Goal: Task Accomplishment & Management: Manage account settings

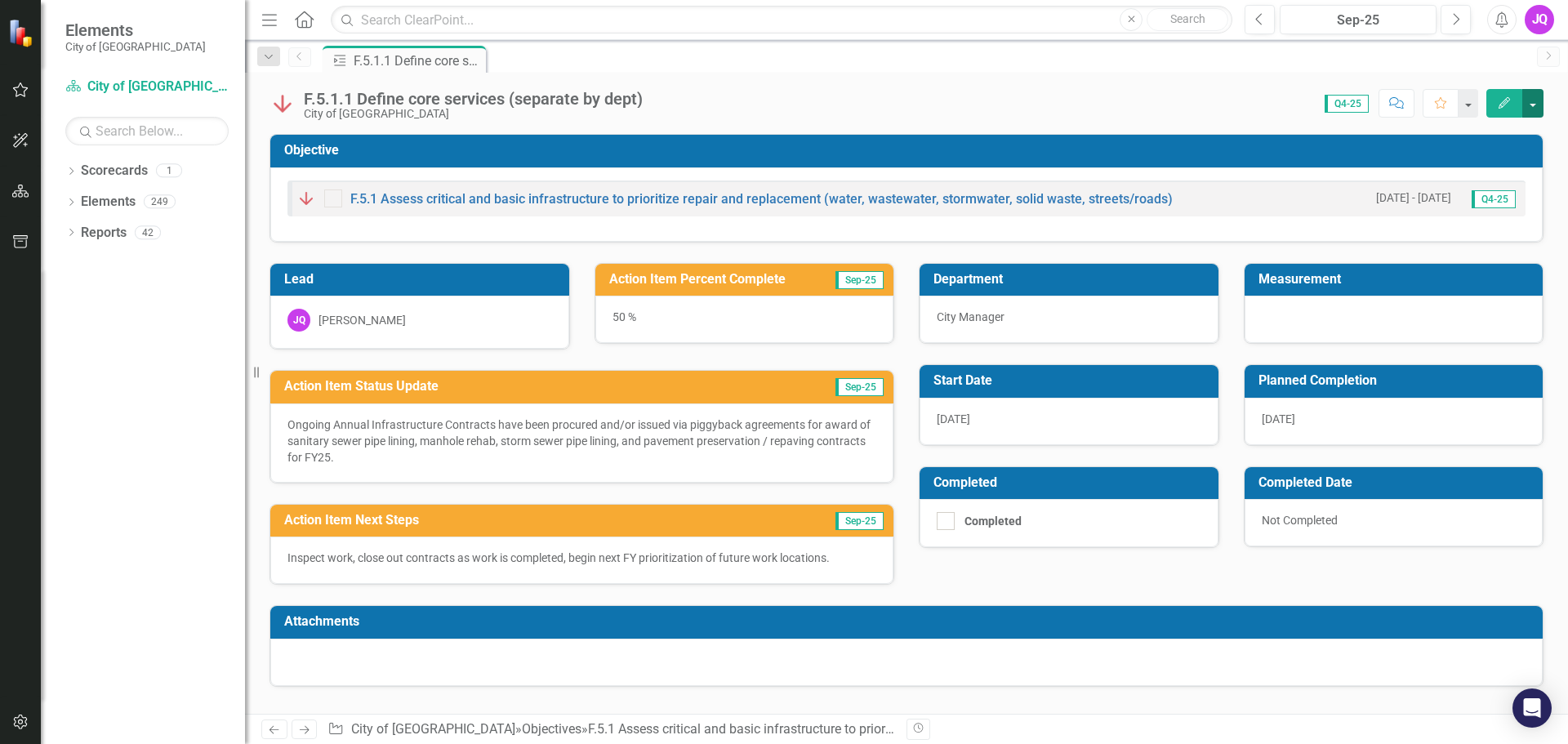
click at [926, 102] on button "button" at bounding box center [1532, 103] width 21 height 29
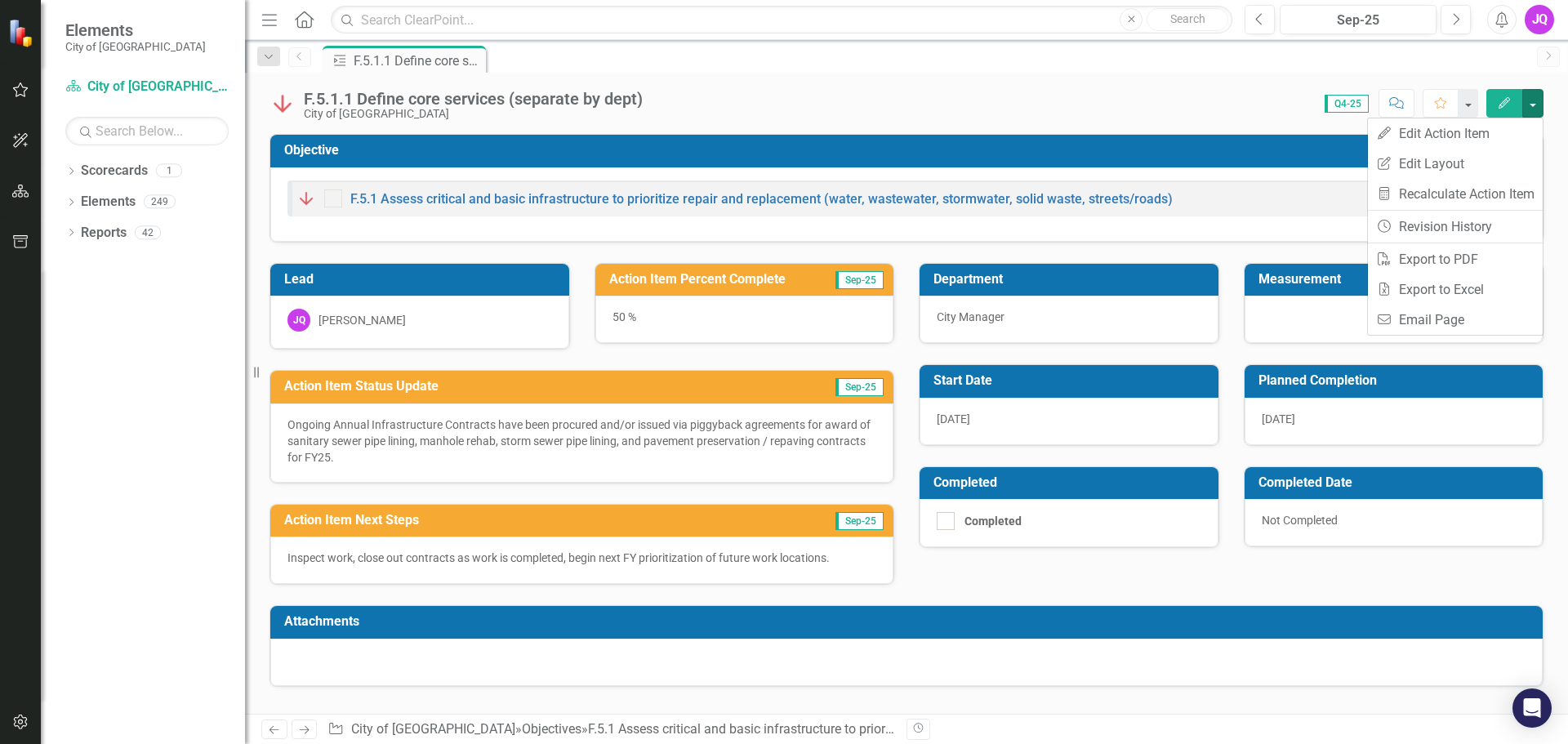
click at [926, 111] on div "Score: N/A Q4-25 Completed Comment Favorite Edit" at bounding box center [1097, 102] width 893 height 28
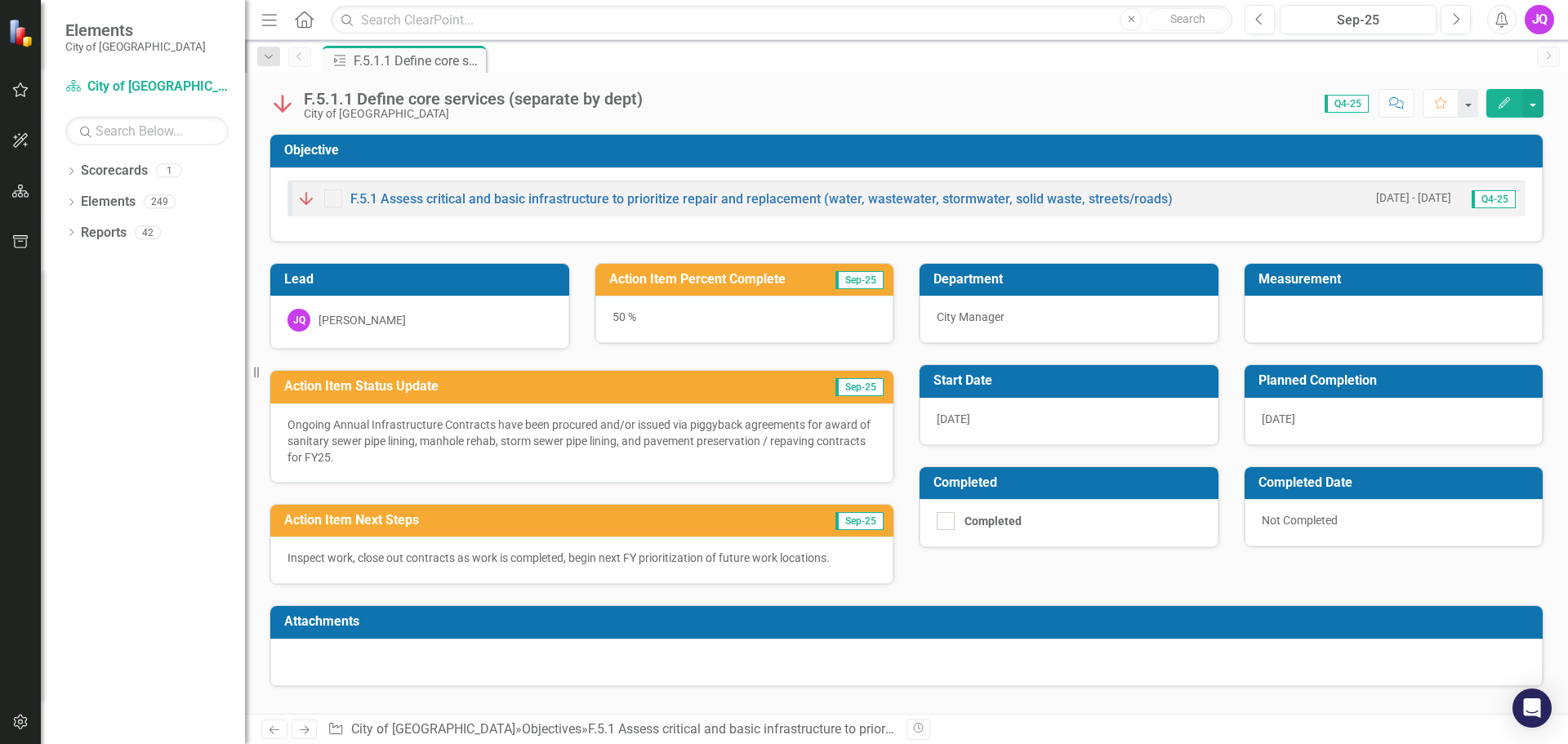
click at [634, 315] on div "50 %" at bounding box center [744, 320] width 299 height 48
click at [926, 103] on button "button" at bounding box center [1532, 103] width 21 height 29
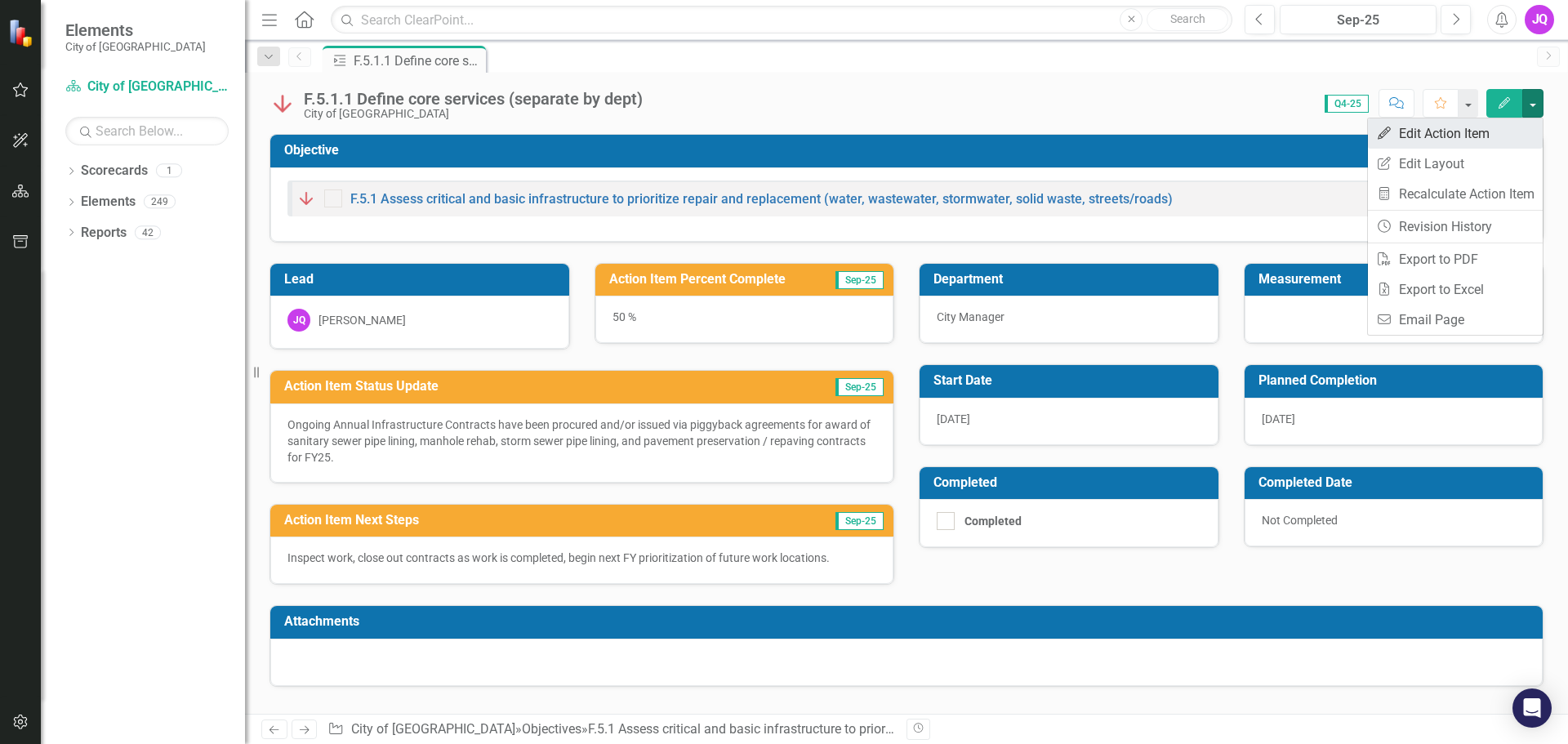
click at [926, 136] on link "Edit Edit Action Item" at bounding box center [1455, 133] width 175 height 30
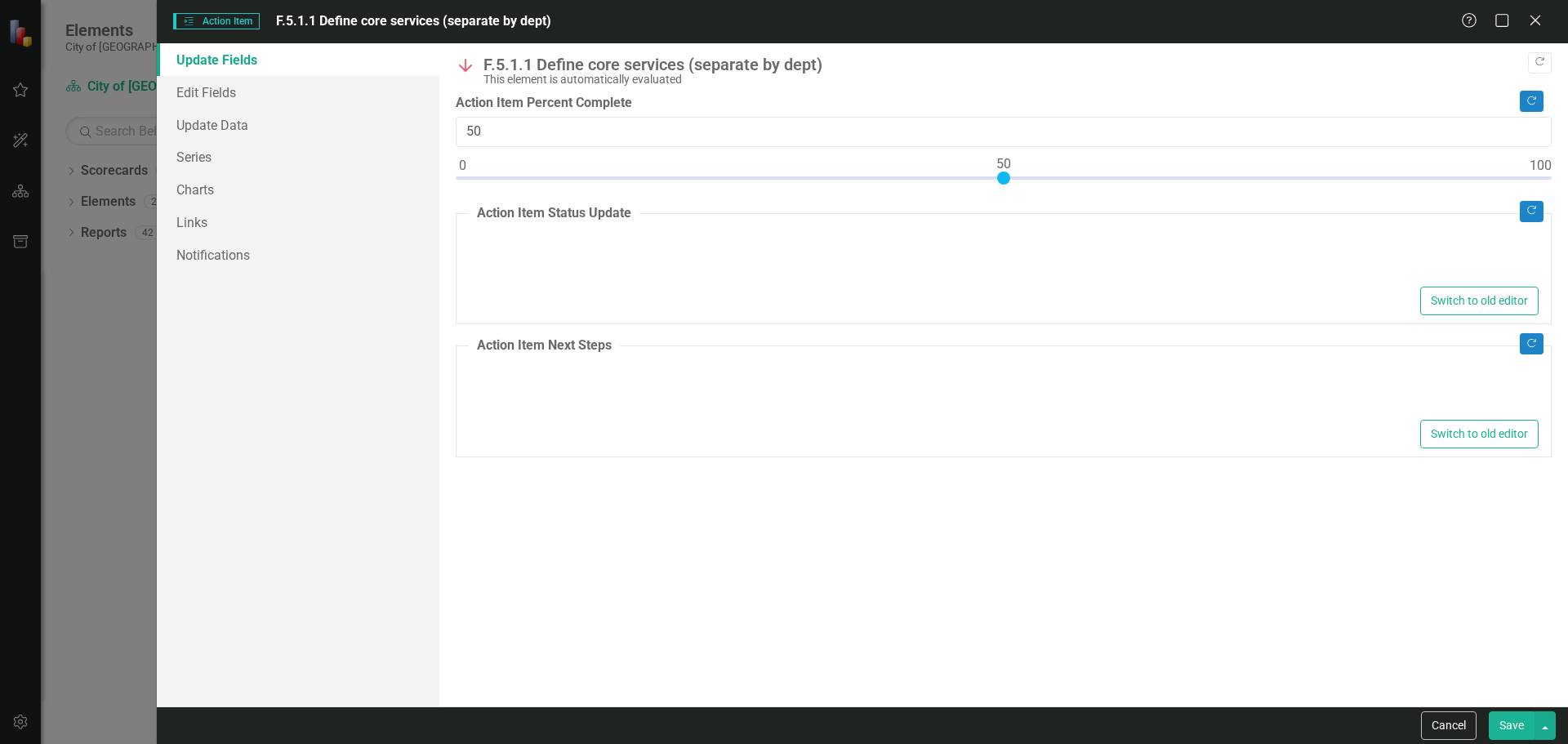
type textarea "<p>Ongoing Annual Infrastructure Contracts have been procured and/or issued via…"
type textarea "<p>Inspect work, close out contracts as work is completed, begin next FY priori…"
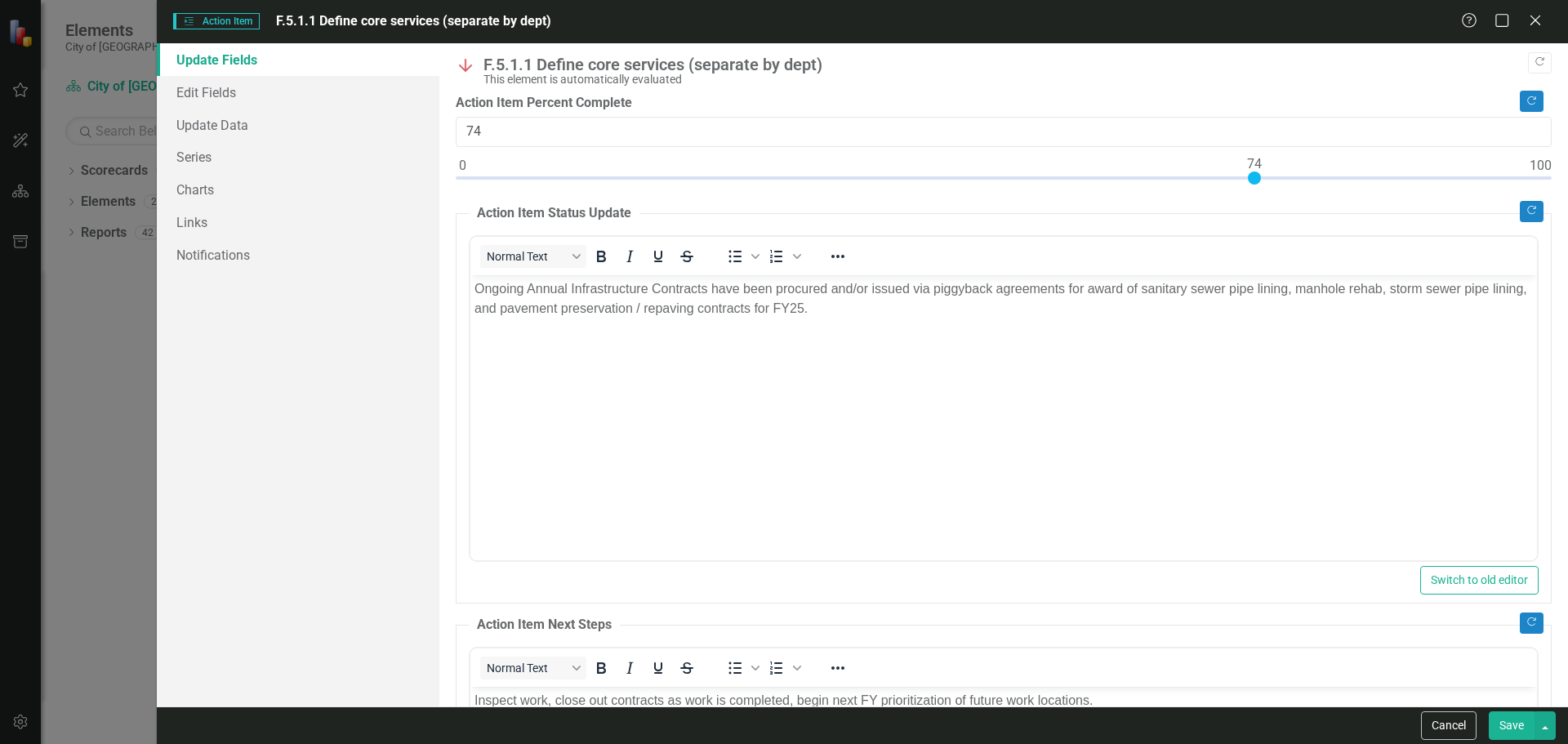
type input "75"
drag, startPoint x: 998, startPoint y: 179, endPoint x: 1265, endPoint y: 183, distance: 267.0
click at [926, 183] on div at bounding box center [1264, 177] width 13 height 13
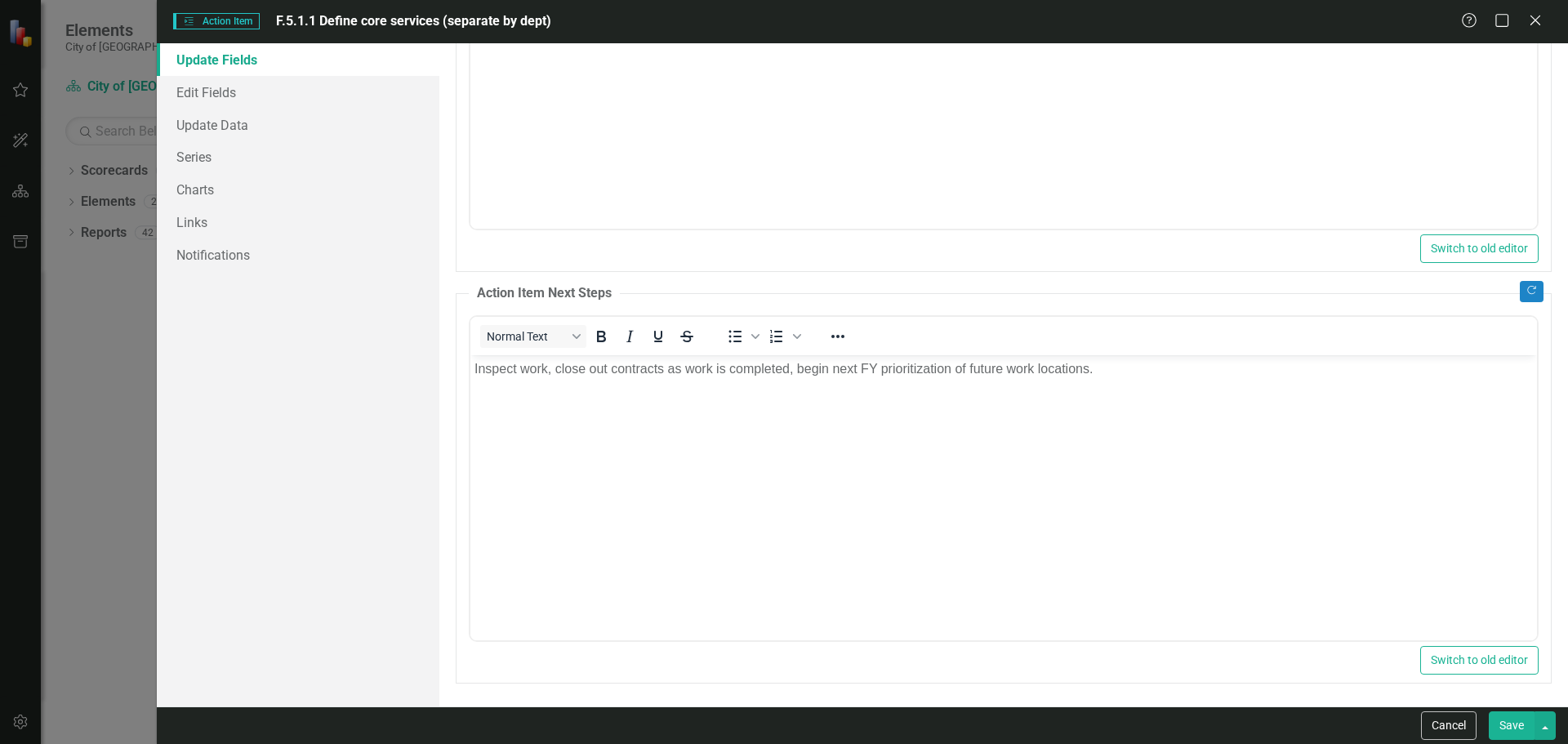
scroll to position [333, 0]
click at [926, 580] on button "Save" at bounding box center [1512, 726] width 46 height 29
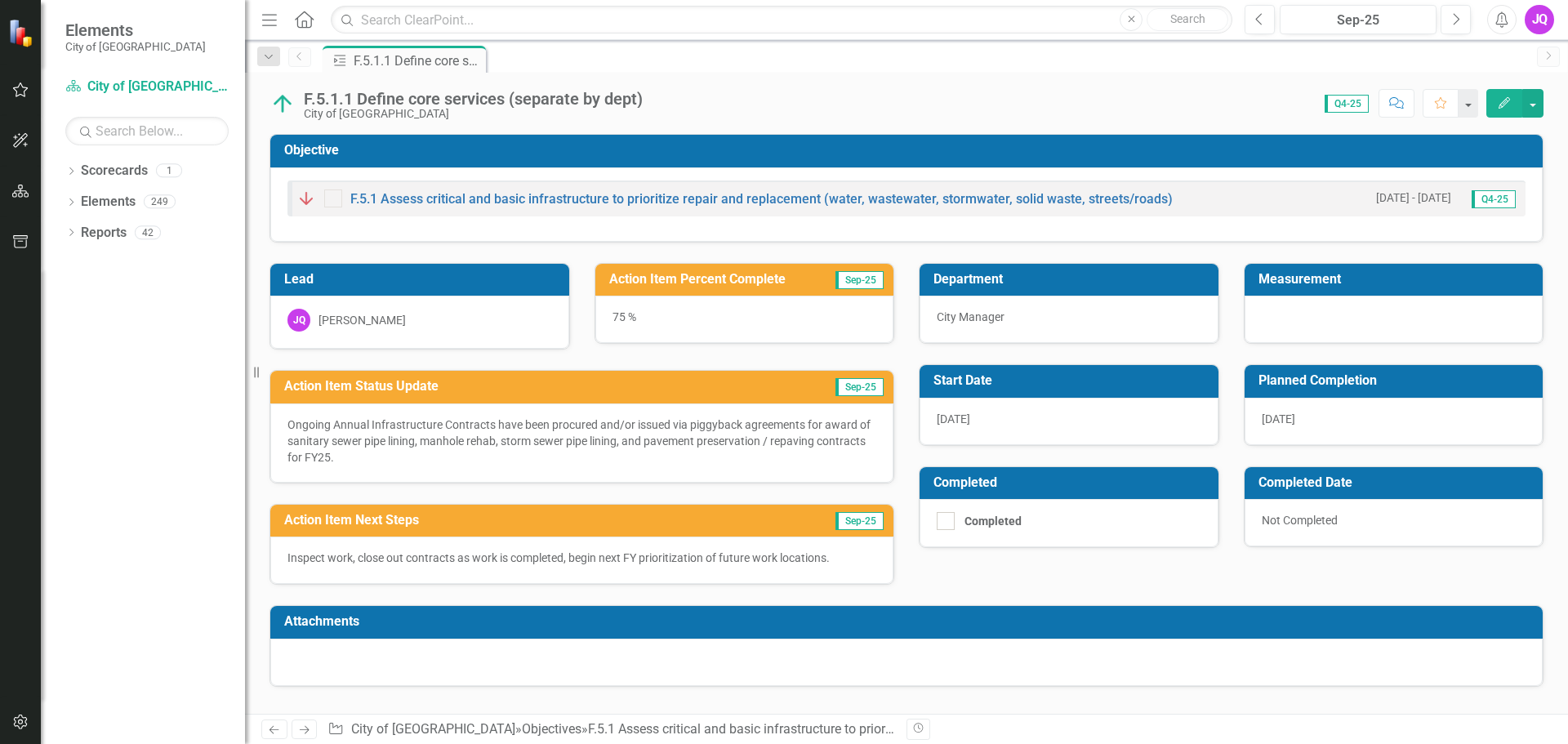
click at [926, 21] on div "JQ" at bounding box center [1539, 20] width 30 height 30
click at [926, 201] on link "Logout Log Out" at bounding box center [1488, 205] width 129 height 30
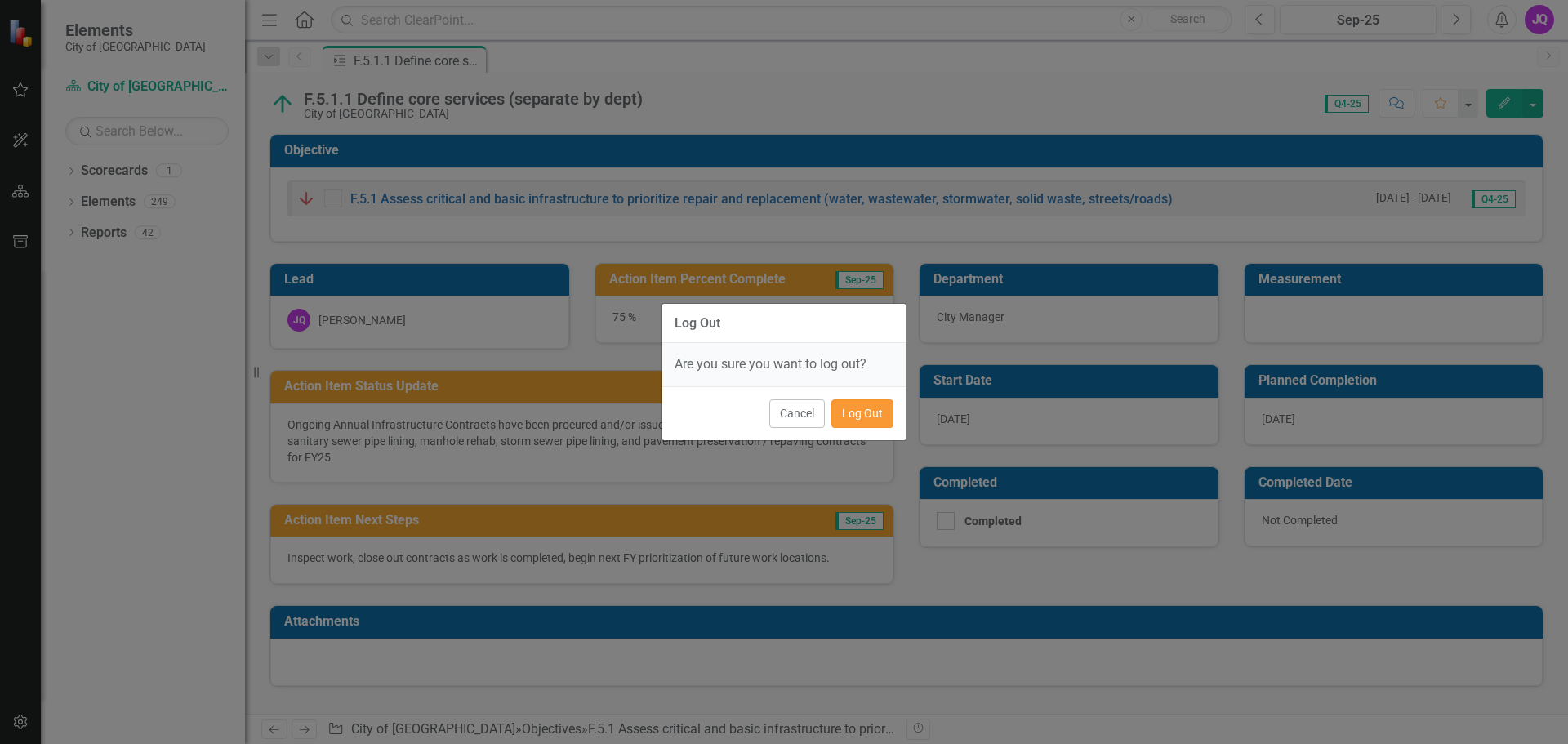
click at [859, 425] on button "Log Out" at bounding box center [862, 414] width 62 height 29
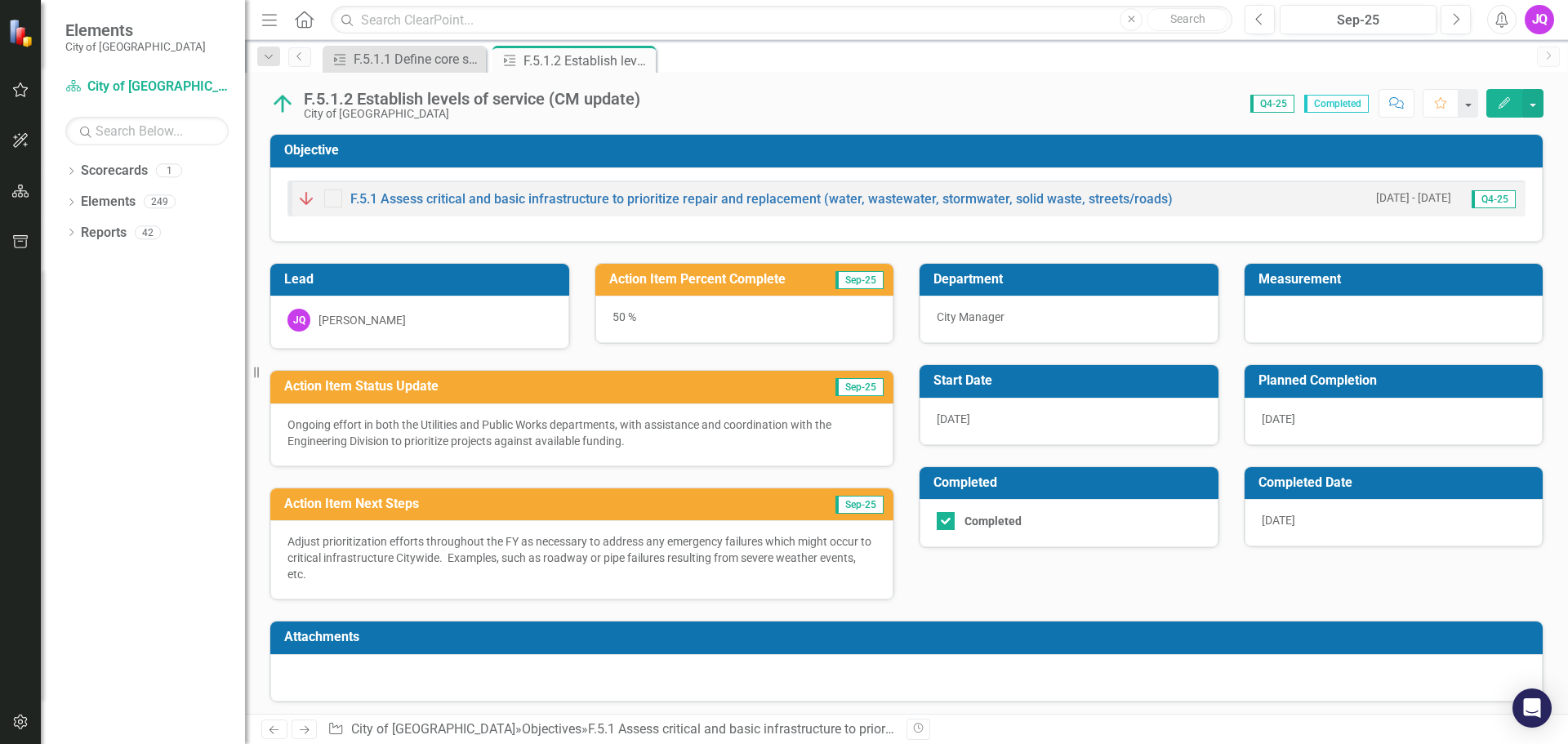
scroll to position [5, 0]
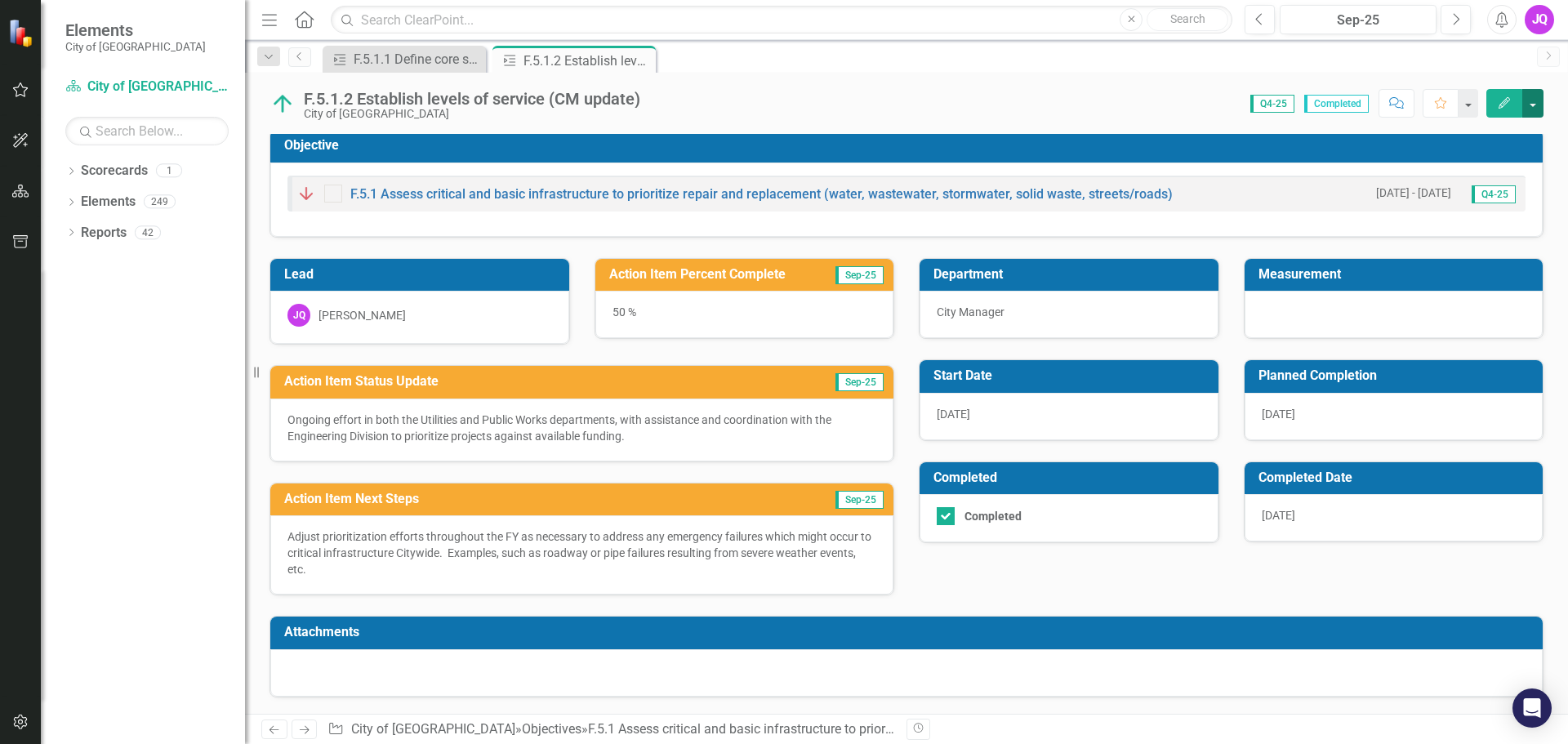
click at [1534, 102] on button "button" at bounding box center [1532, 103] width 21 height 29
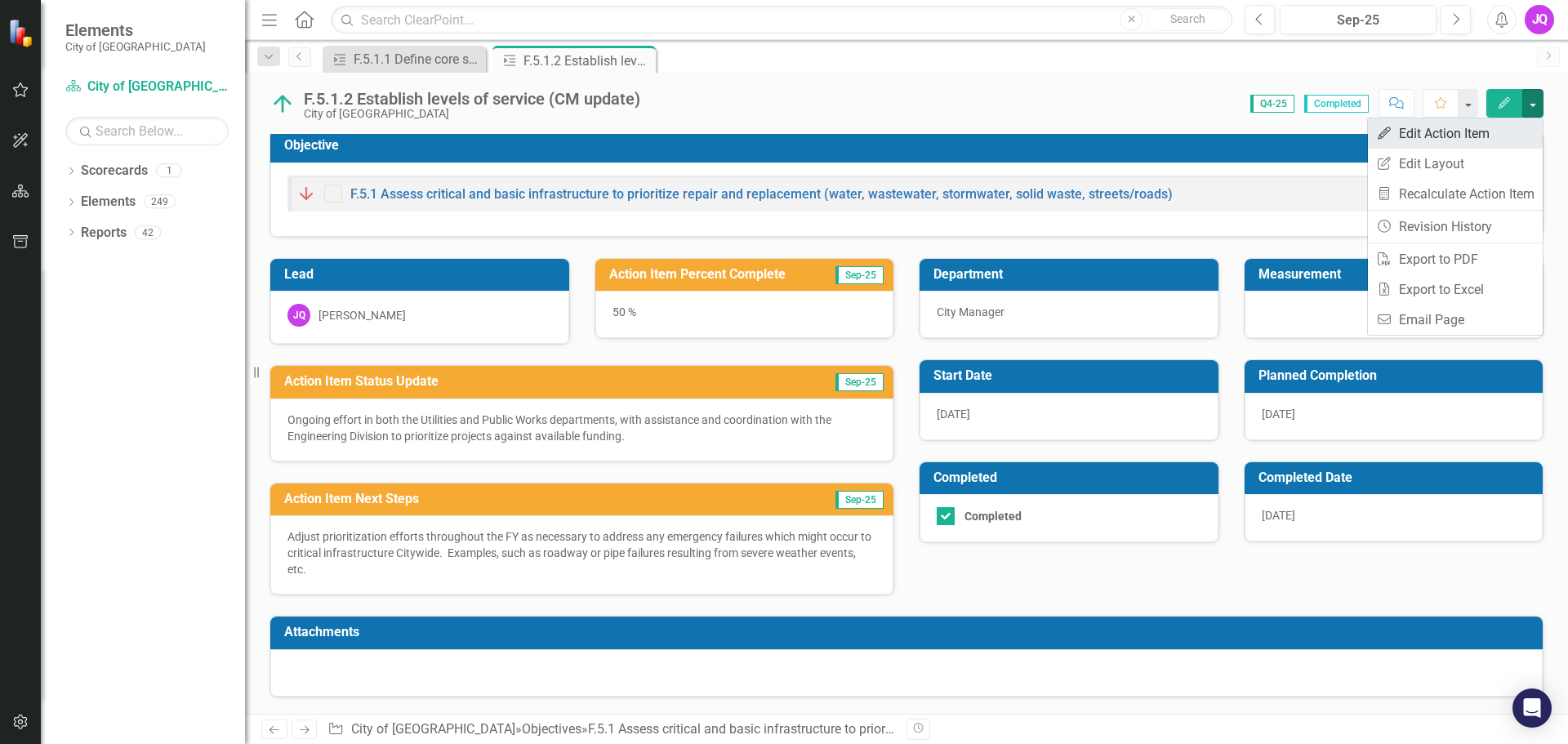
click at [1437, 131] on link "Edit Edit Action Item" at bounding box center [1455, 133] width 175 height 30
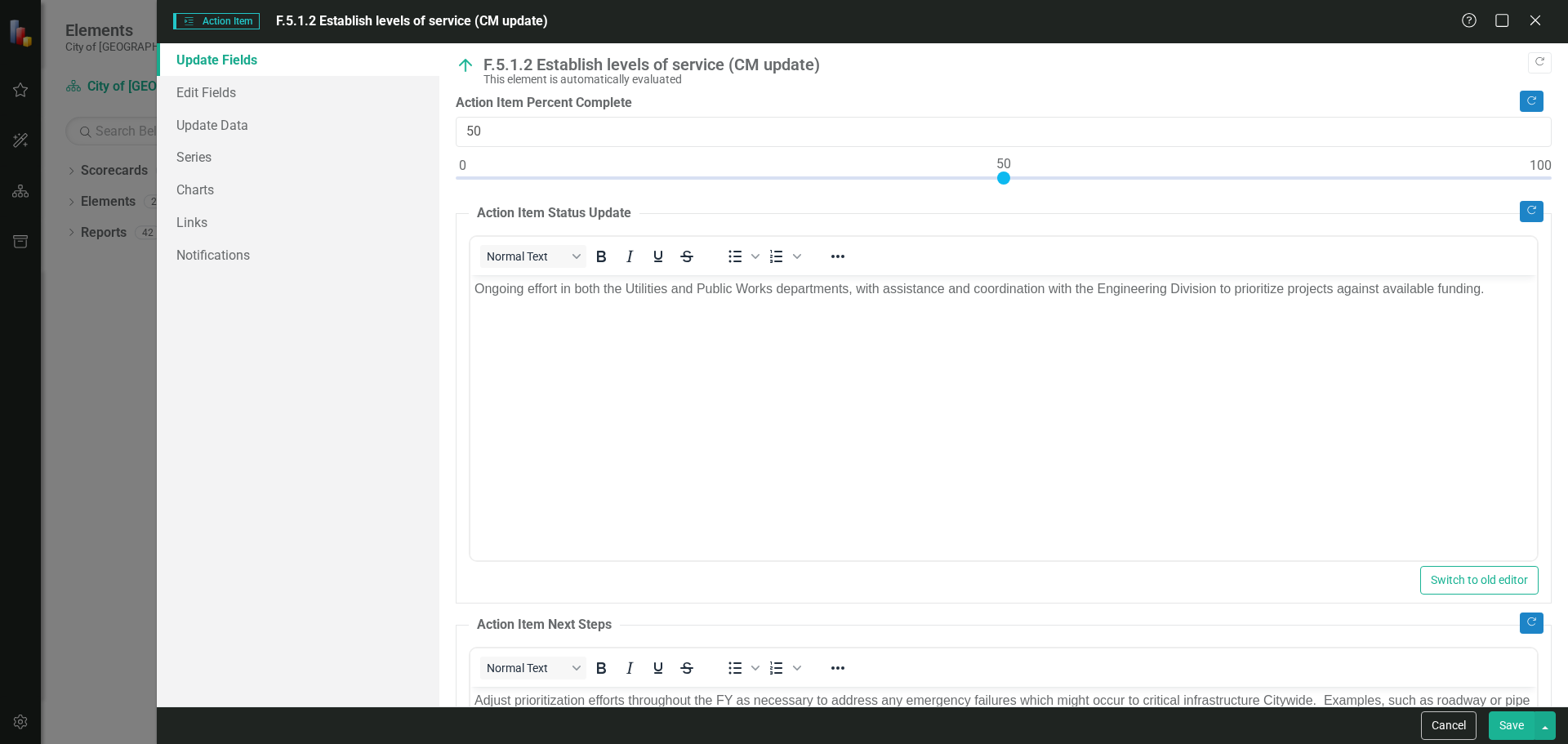
scroll to position [0, 0]
type input "100"
drag, startPoint x: 999, startPoint y: 177, endPoint x: 1544, endPoint y: 180, distance: 545.0
click at [1544, 180] on div ""Update" fields in ClearPoint are the fields that change from reporting period …" at bounding box center [1003, 375] width 1129 height 663
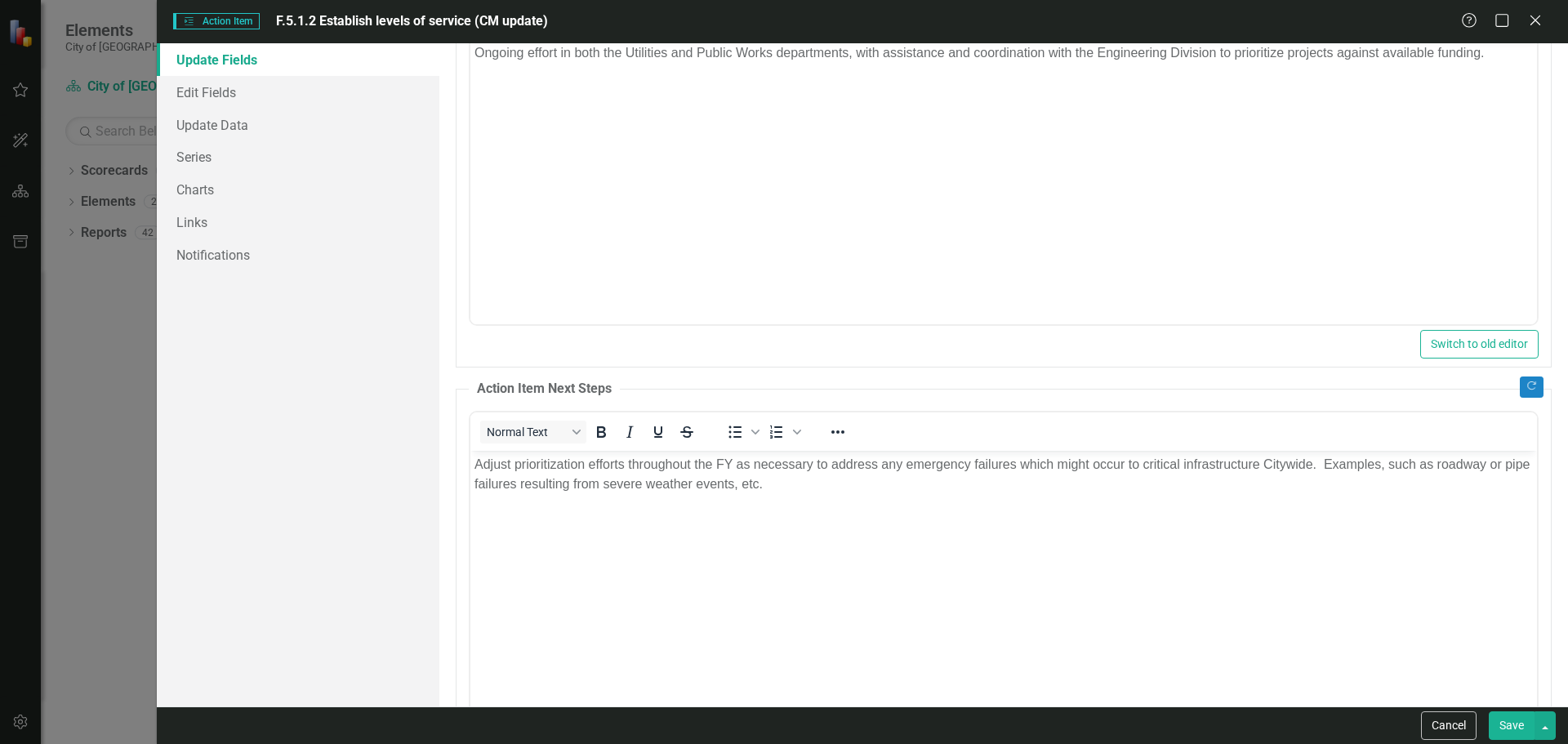
scroll to position [333, 0]
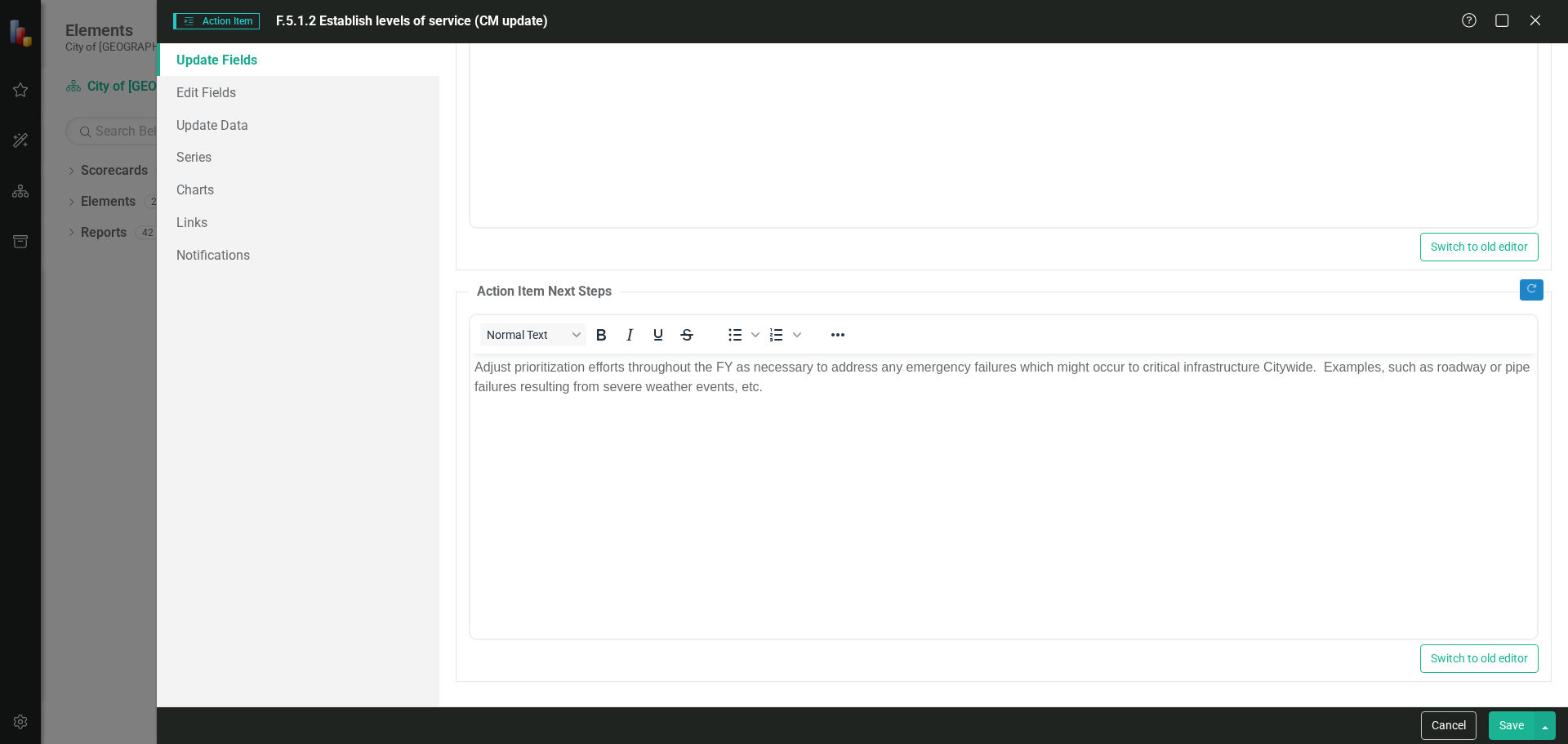
click at [836, 395] on p "Adjust prioritization efforts throughout the FY as necessary to address any eme…" at bounding box center [1002, 377] width 1058 height 39
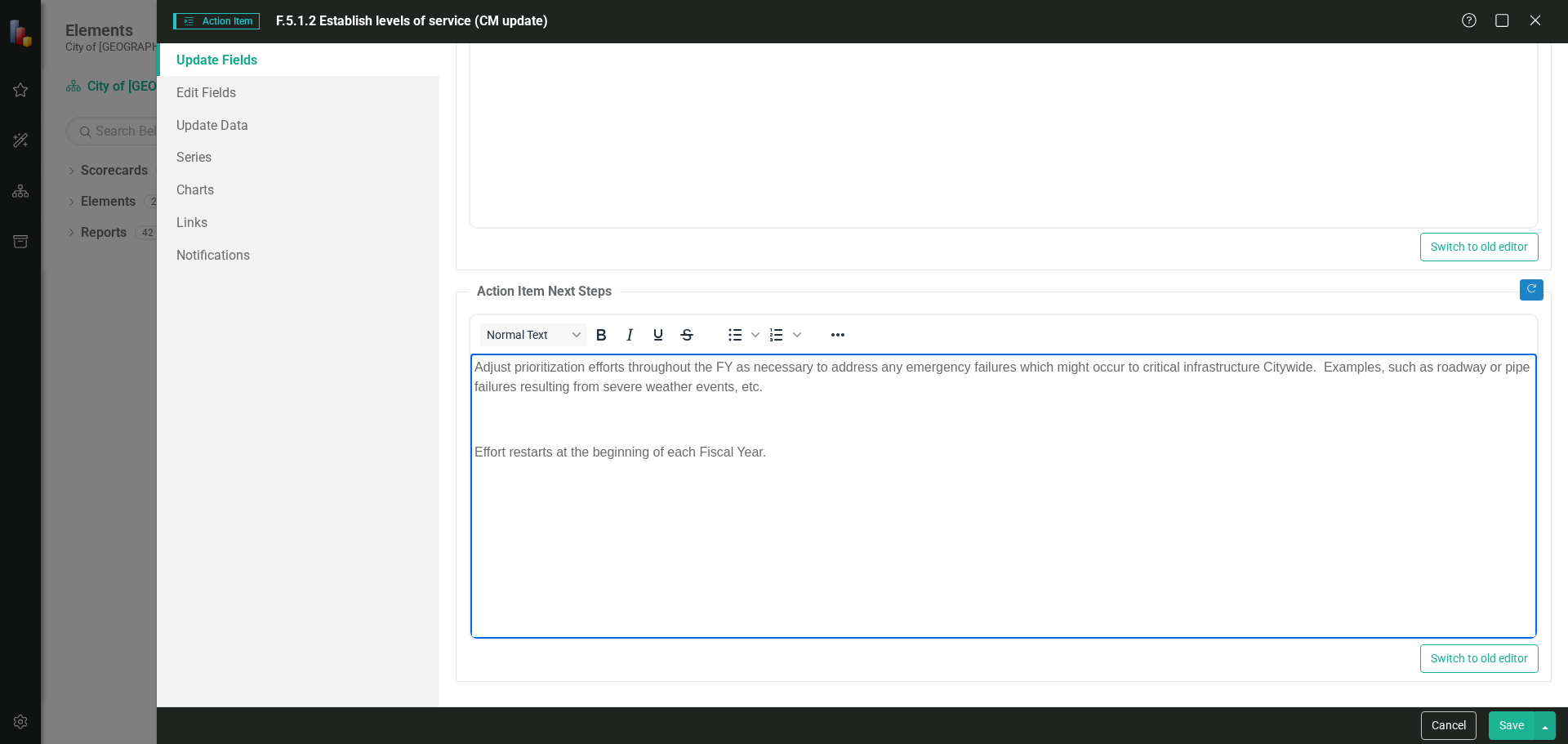
click at [581, 425] on p "Rich Text Area. Press ALT-0 for help." at bounding box center [1002, 418] width 1058 height 20
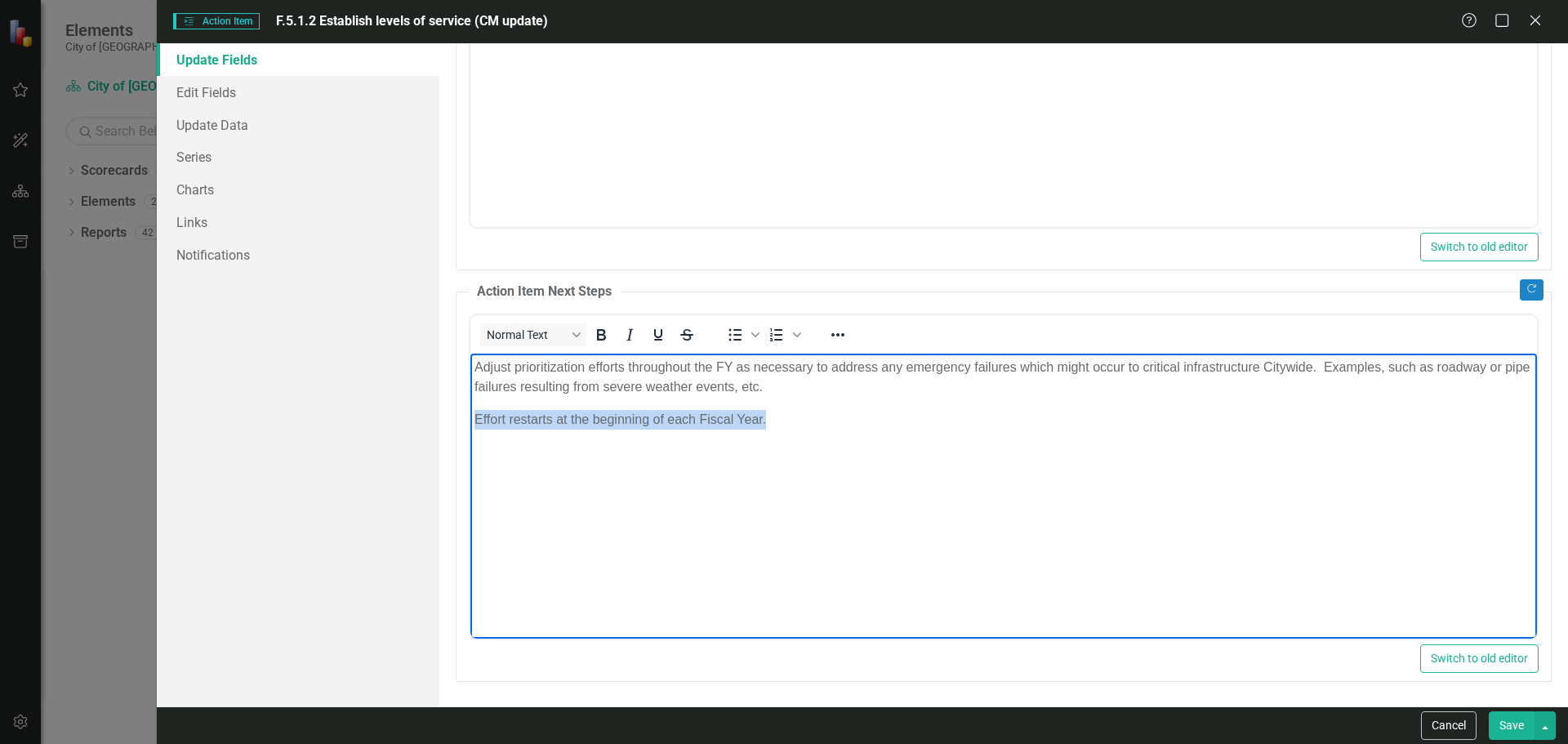
drag, startPoint x: 781, startPoint y: 411, endPoint x: 451, endPoint y: 421, distance: 330.2
click at [469, 421] on html "Adjust prioritization efforts throughout the FY as necessary to address any eme…" at bounding box center [1002, 476] width 1066 height 245
copy p "Effort restarts at the beginning of each Fiscal Year."
click at [653, 511] on body "Adjust prioritization efforts throughout the FY as necessary to address any eme…" at bounding box center [1002, 476] width 1066 height 245
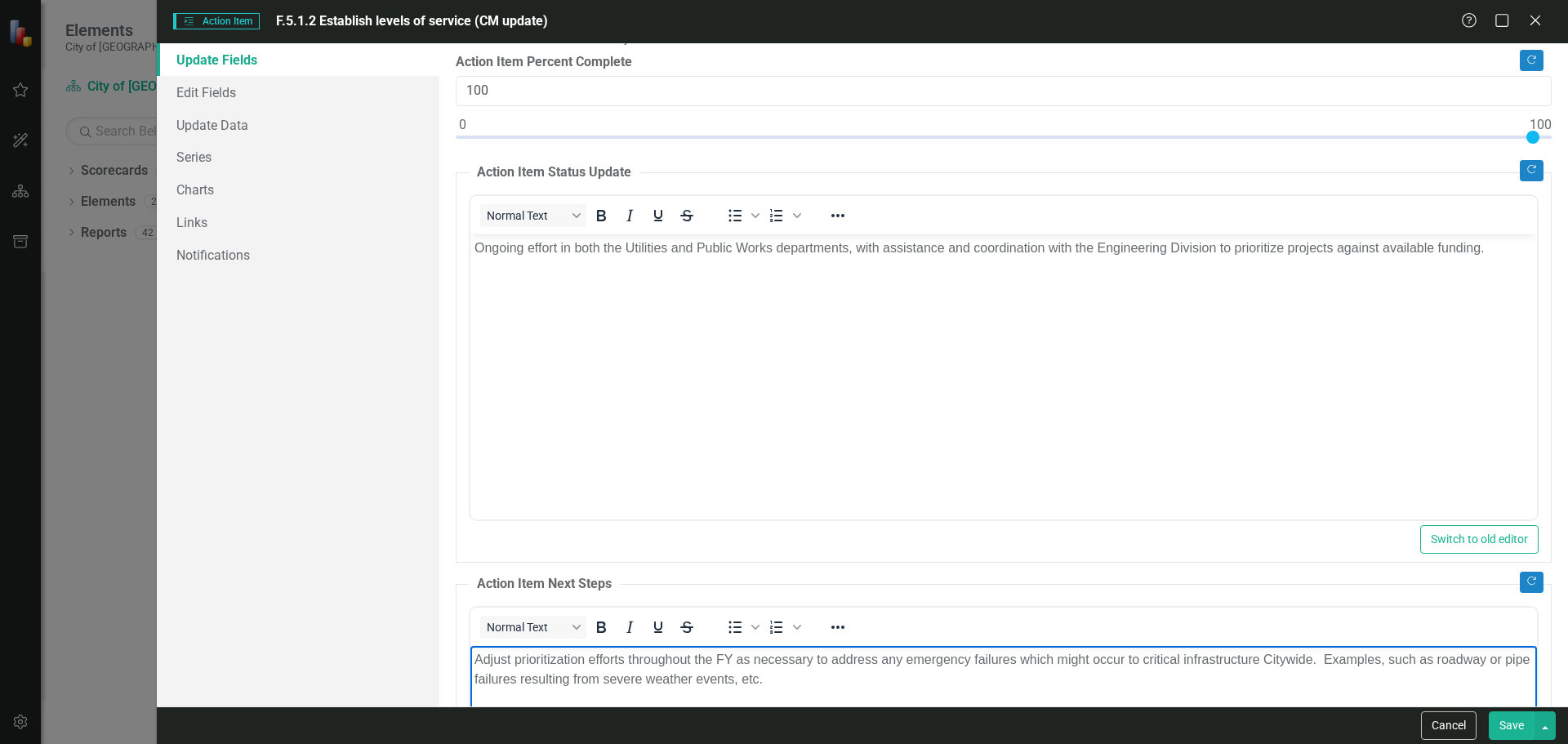
scroll to position [0, 0]
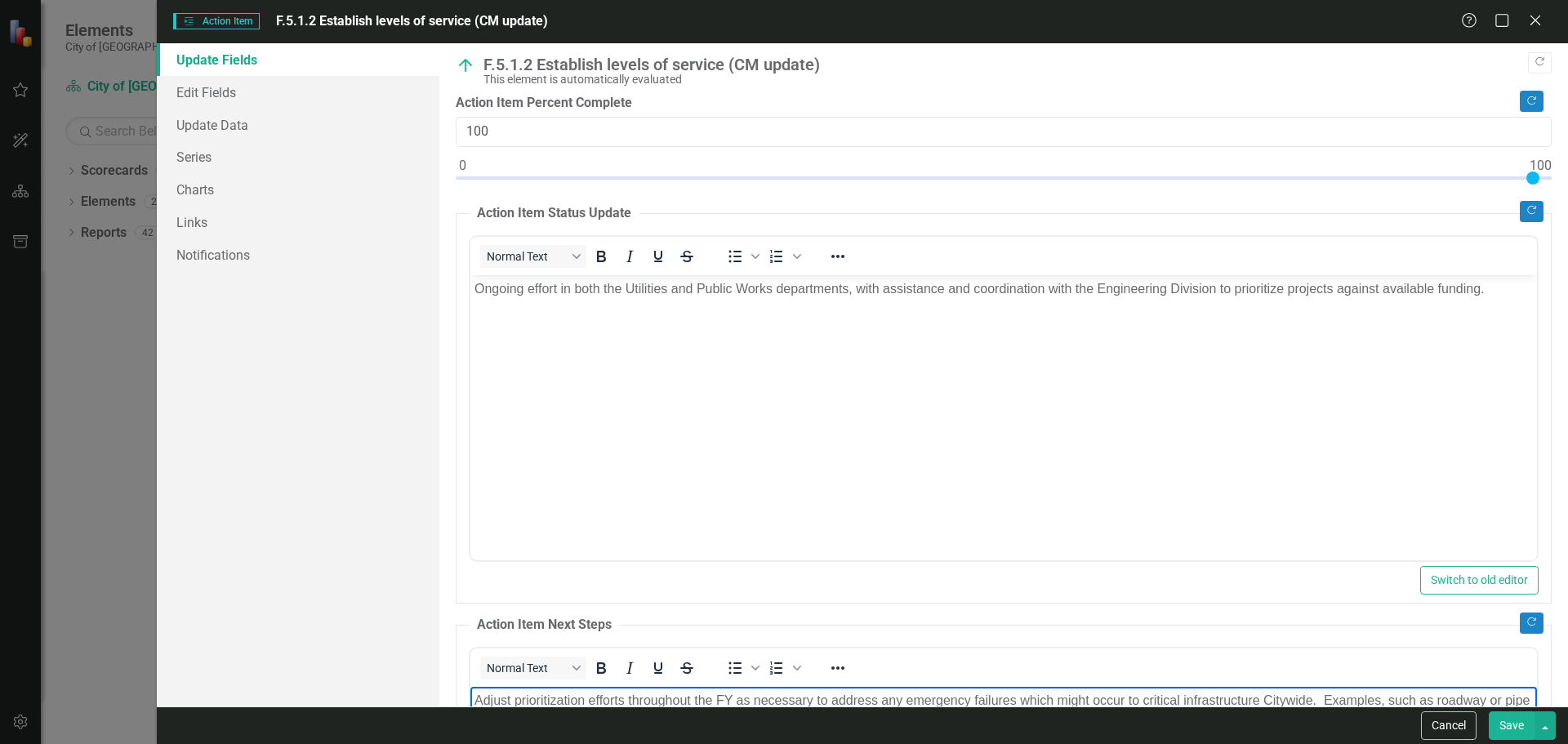
click at [1509, 291] on p "Ongoing effort in both the Utilities and Public Works departments, with assista…" at bounding box center [1002, 288] width 1058 height 20
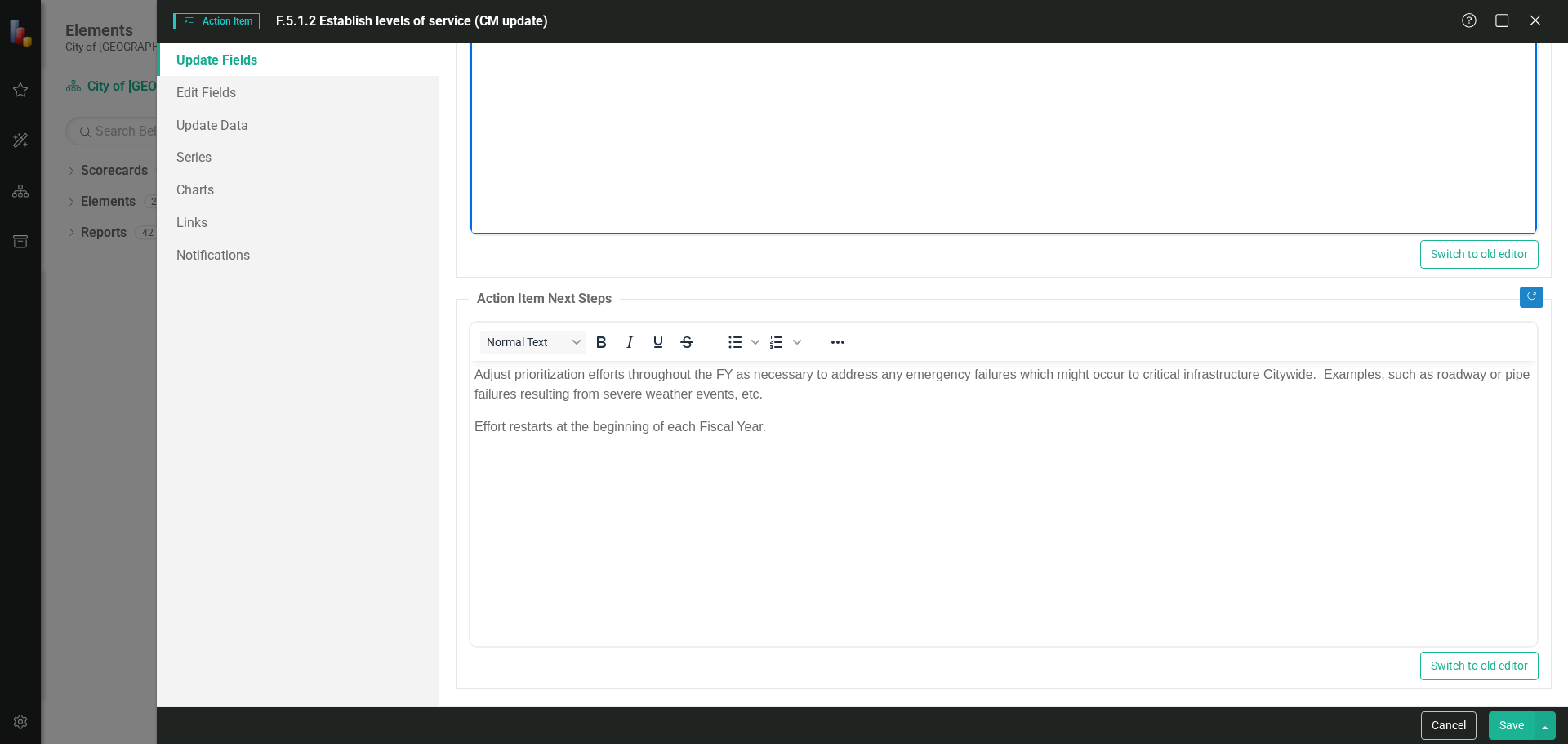
scroll to position [333, 0]
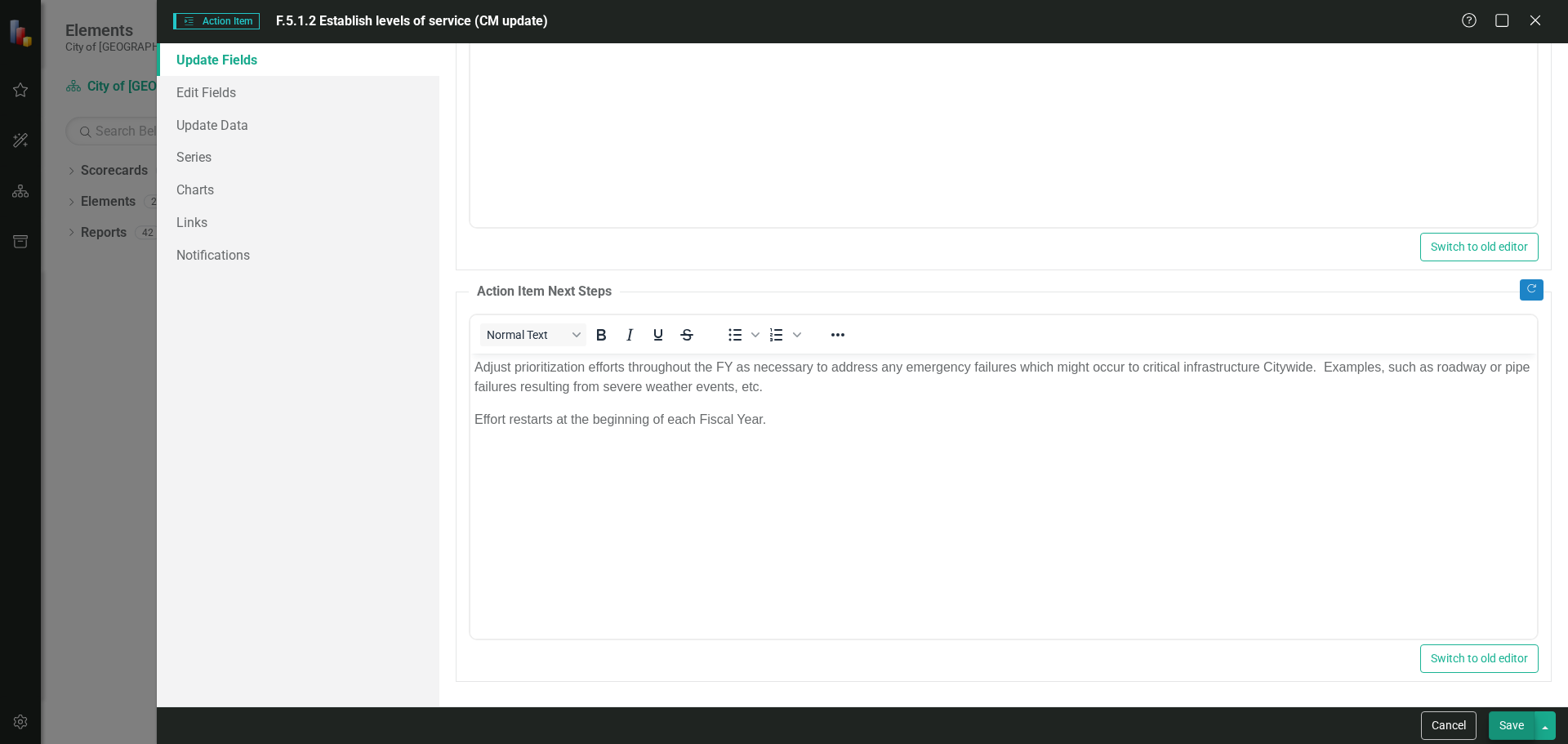
click at [1511, 730] on button "Save" at bounding box center [1512, 726] width 46 height 29
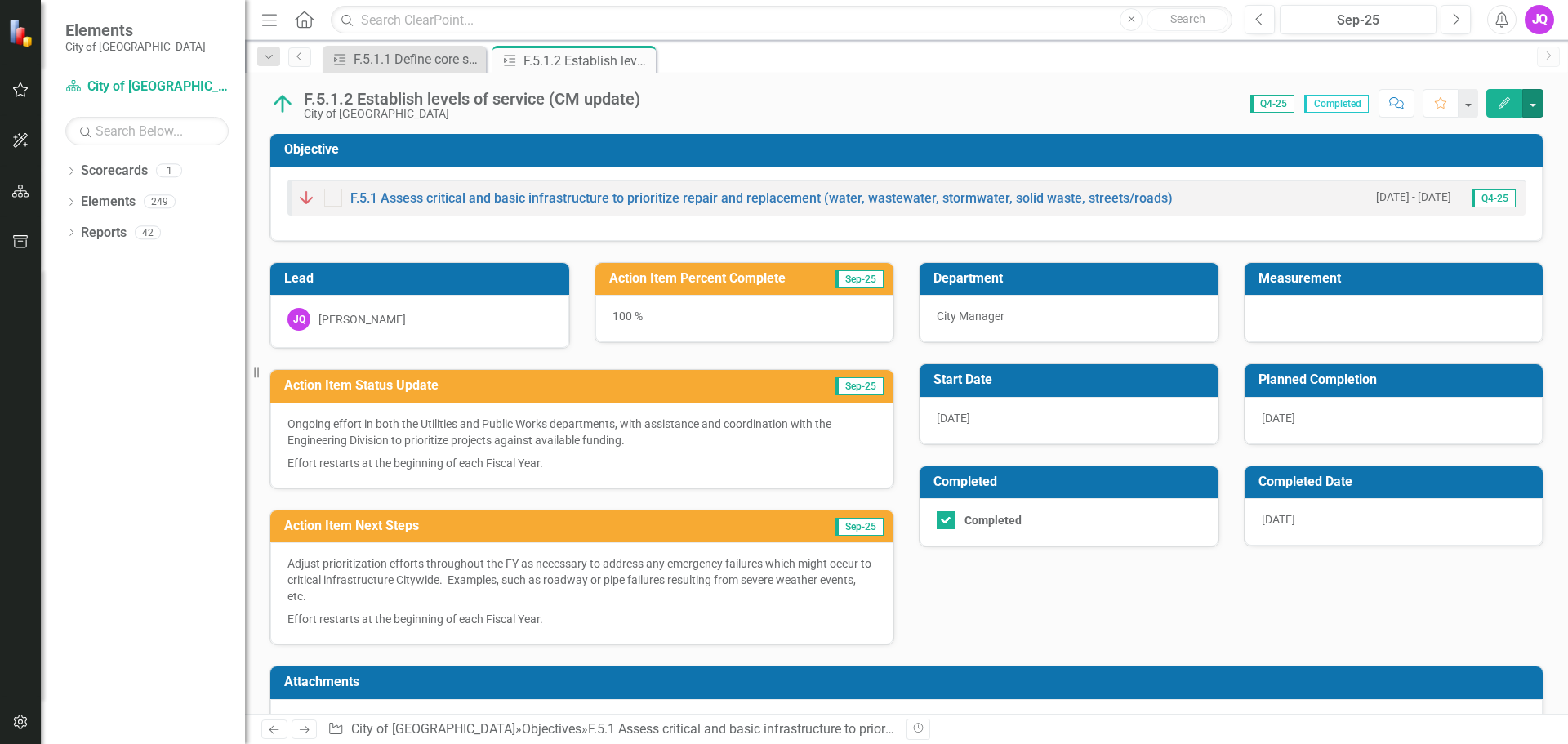
scroll to position [0, 0]
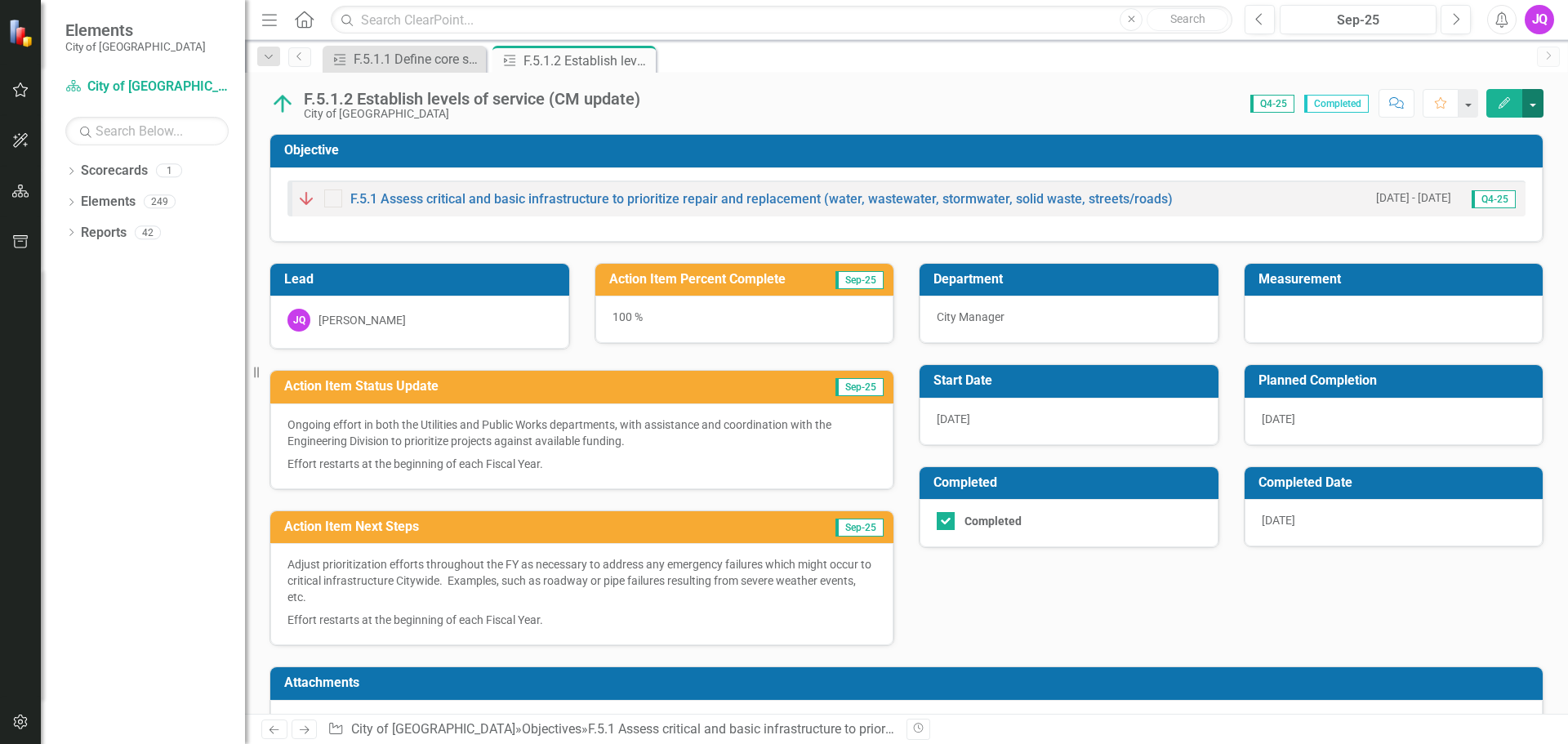
click at [1534, 108] on button "button" at bounding box center [1532, 103] width 21 height 29
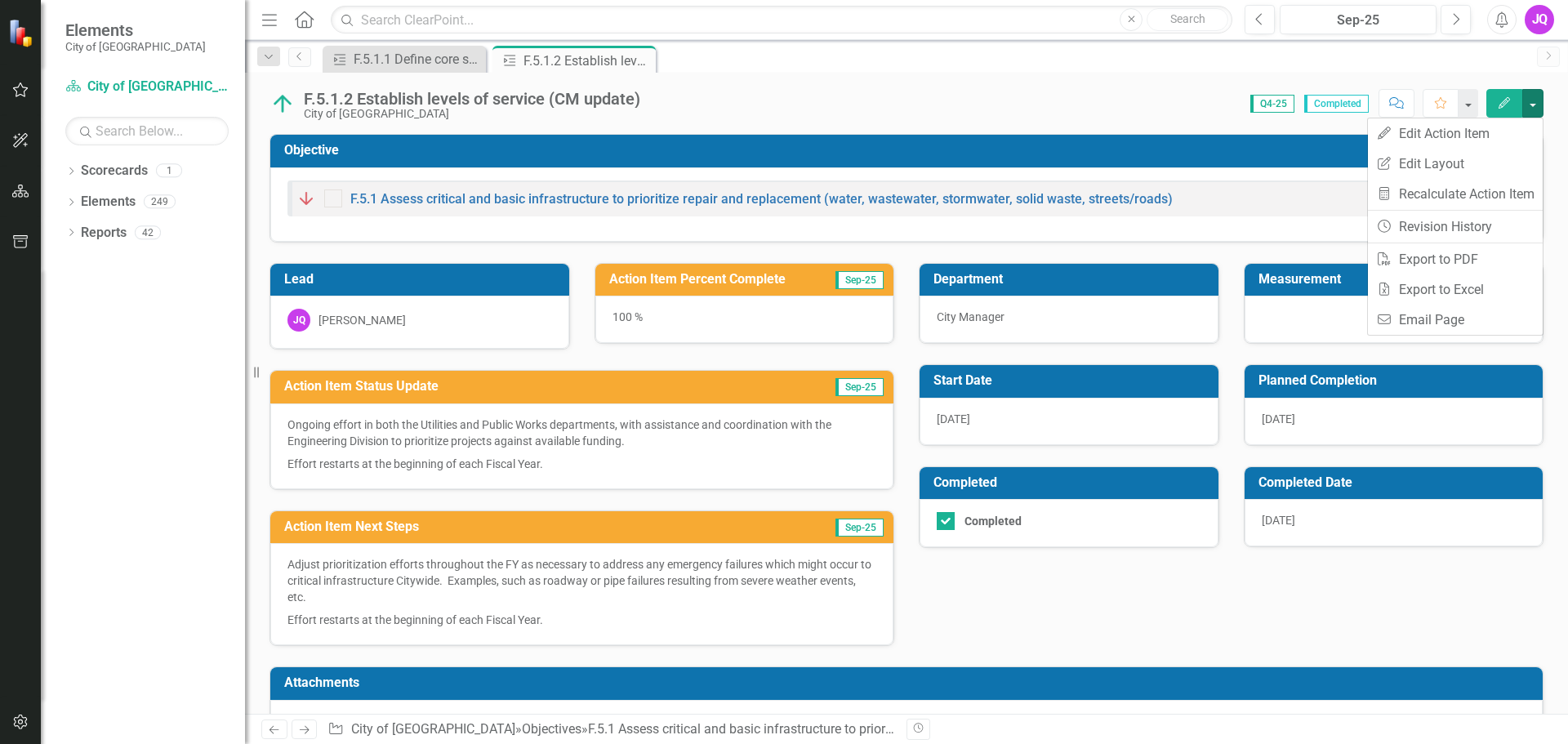
click at [1138, 89] on div "Score: N/A Q4-25 Completed Comment Favorite Edit" at bounding box center [1095, 102] width 895 height 28
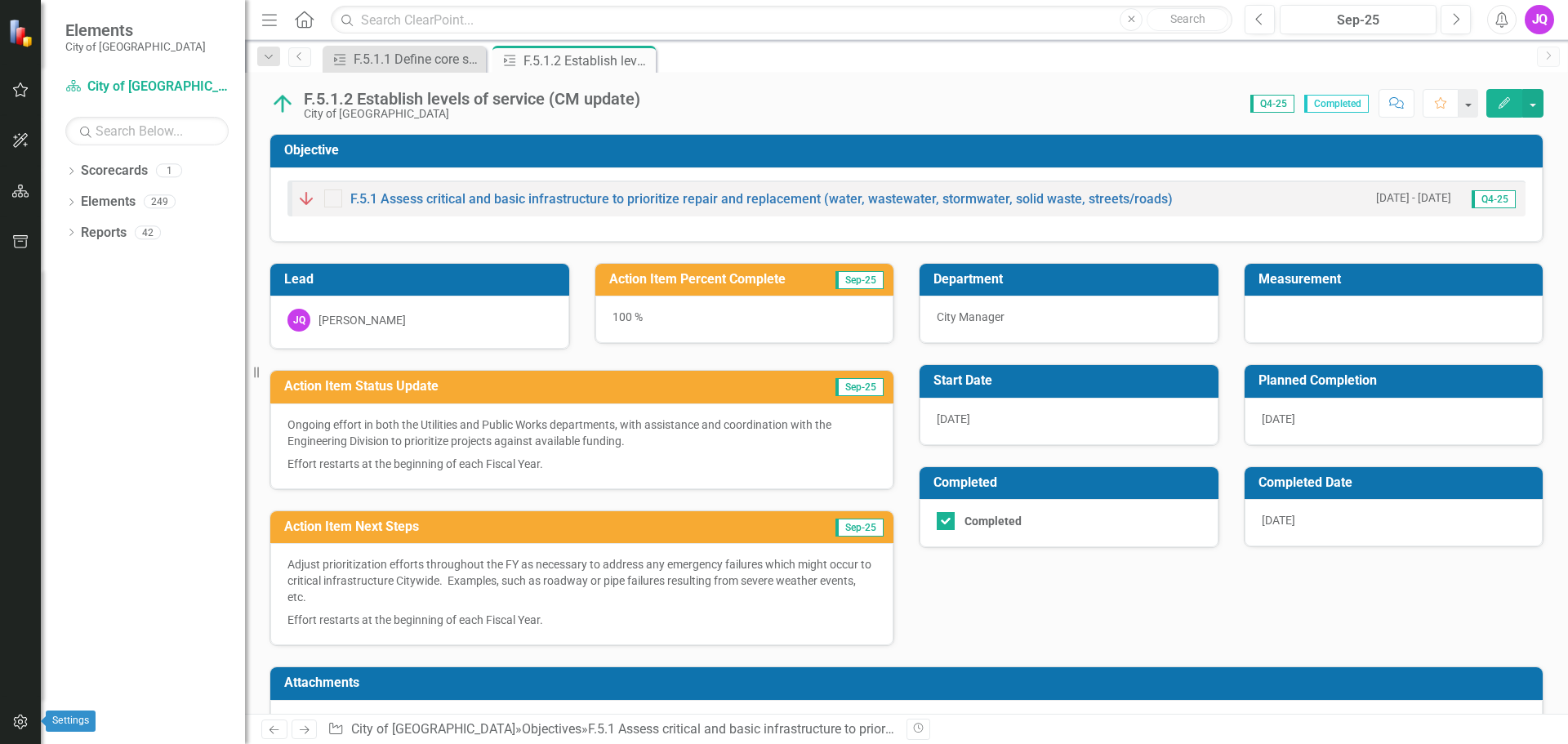
click at [22, 724] on icon "button" at bounding box center [20, 722] width 17 height 13
click at [23, 724] on icon "button" at bounding box center [20, 722] width 18 height 14
click at [1547, 21] on div "JQ" at bounding box center [1539, 20] width 30 height 30
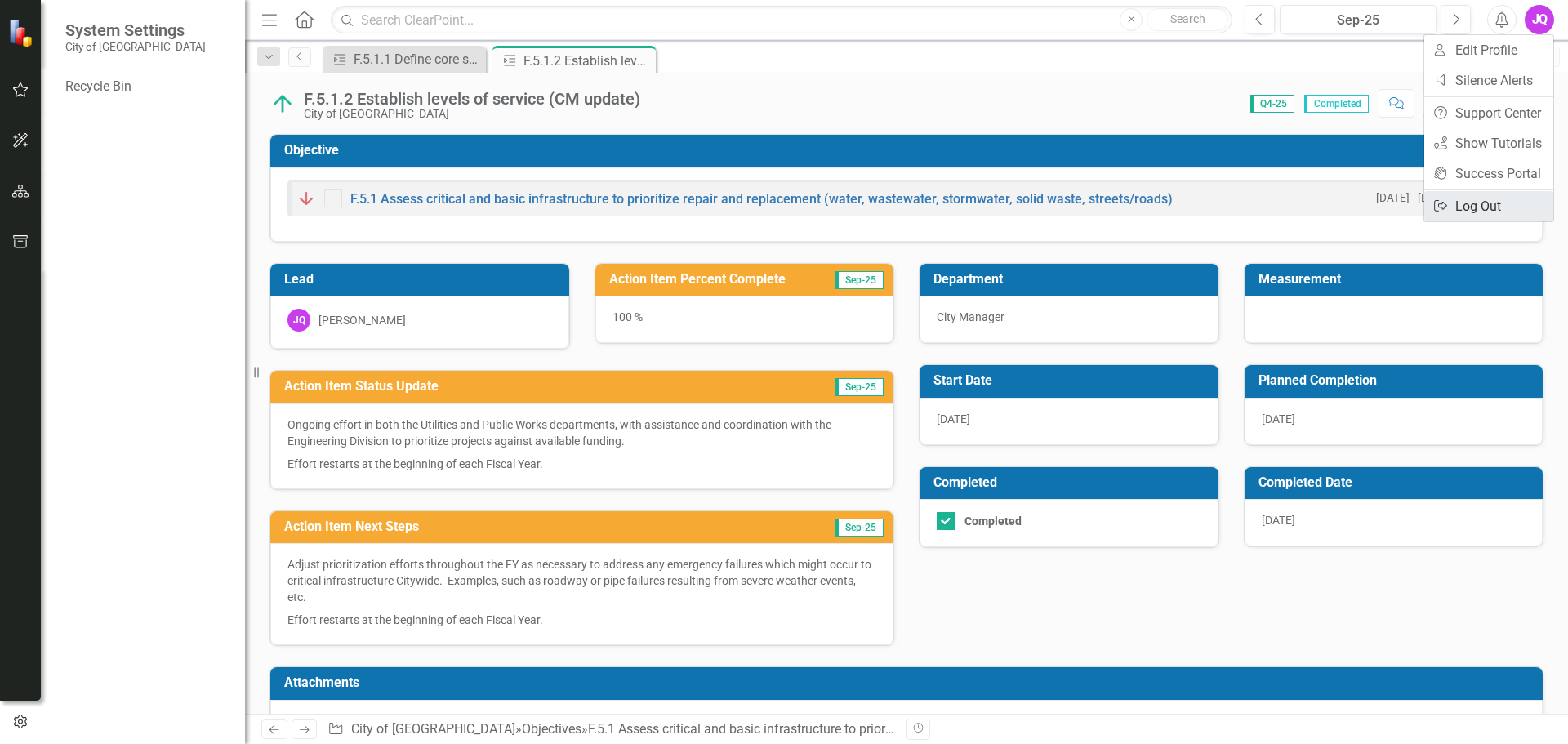
click at [1483, 205] on link "Logout Log Out" at bounding box center [1488, 205] width 129 height 30
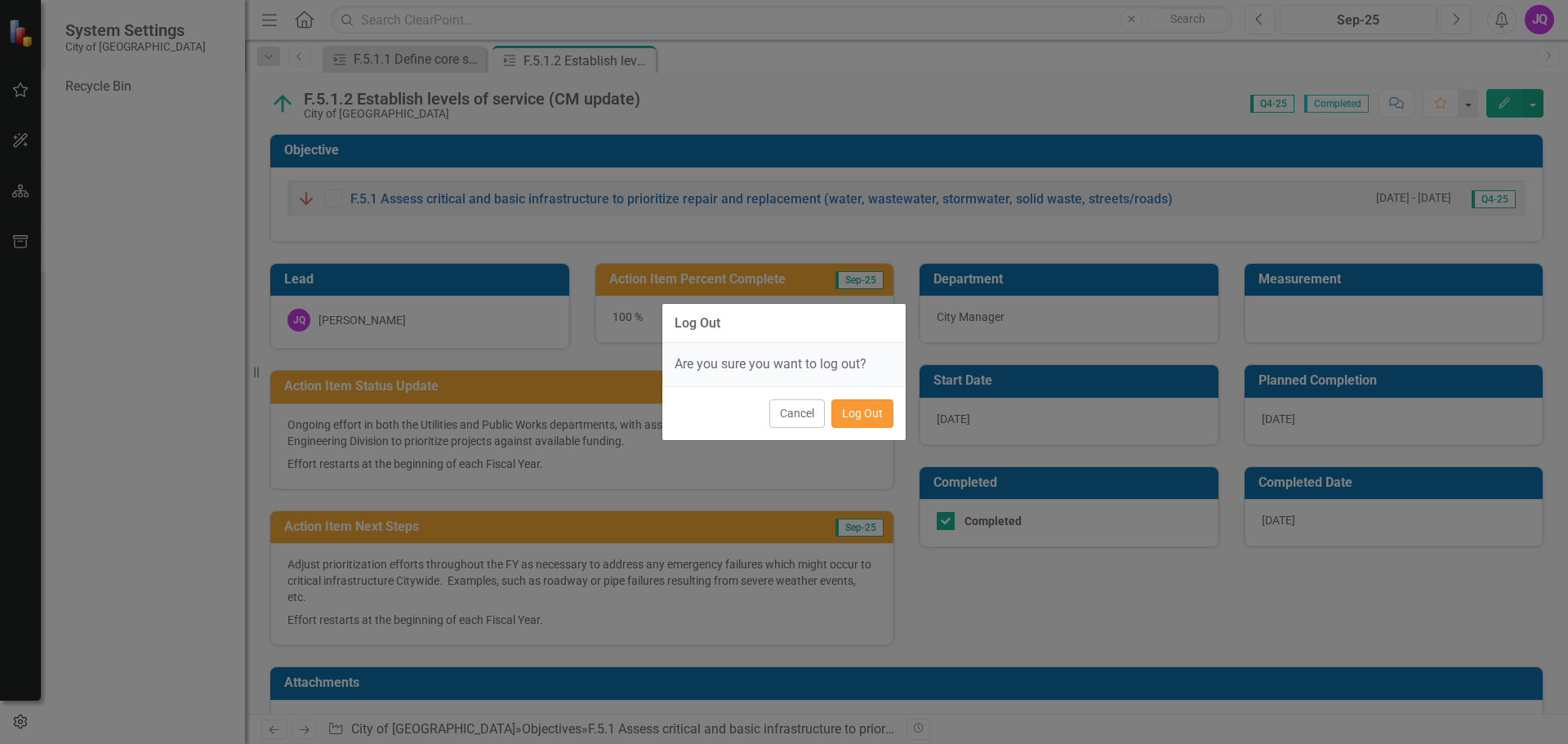
click at [871, 418] on button "Log Out" at bounding box center [862, 414] width 62 height 29
